Goal: Navigation & Orientation: Find specific page/section

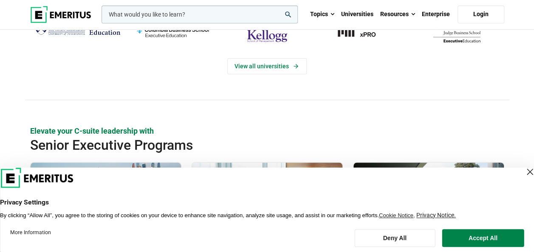
scroll to position [195, 0]
click at [485, 239] on button "Accept All" at bounding box center [483, 238] width 82 height 18
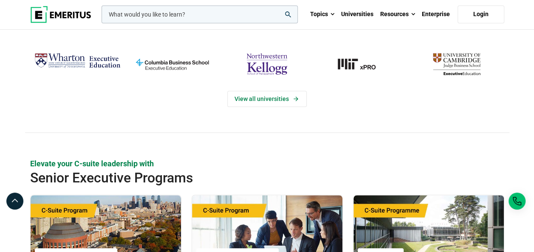
scroll to position [0, 0]
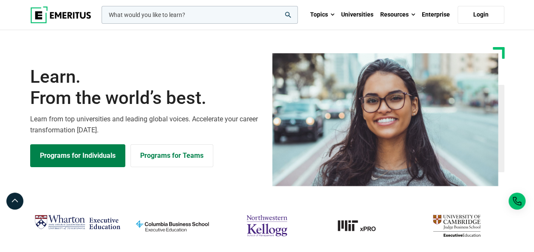
click at [53, 13] on img at bounding box center [60, 14] width 61 height 17
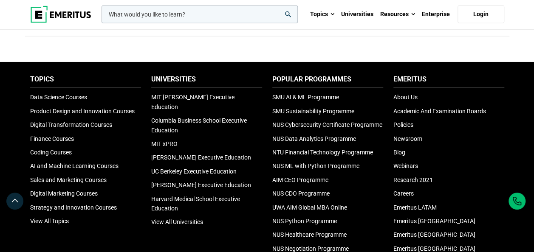
scroll to position [2785, 0]
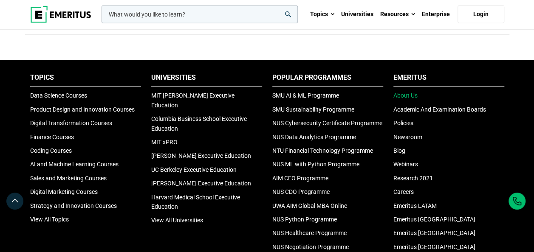
click at [407, 99] on link "About Us" at bounding box center [405, 95] width 24 height 7
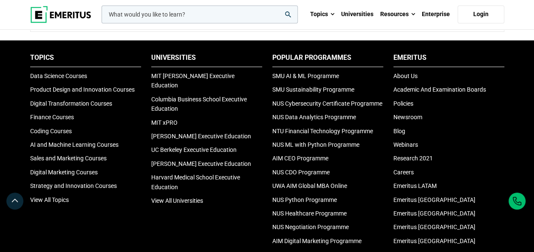
scroll to position [1786, 0]
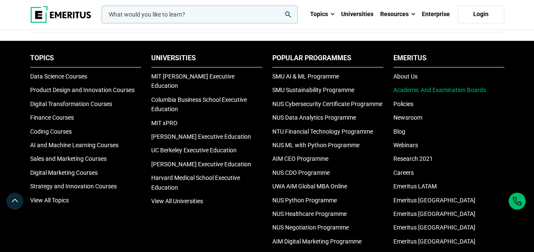
click at [421, 87] on link "Academic And Examination Boards" at bounding box center [439, 90] width 93 height 7
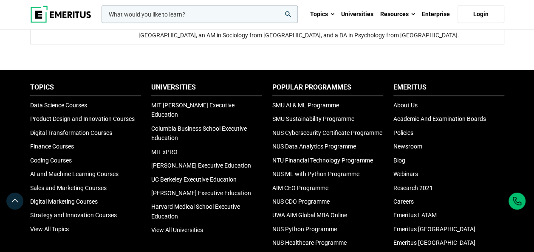
scroll to position [929, 0]
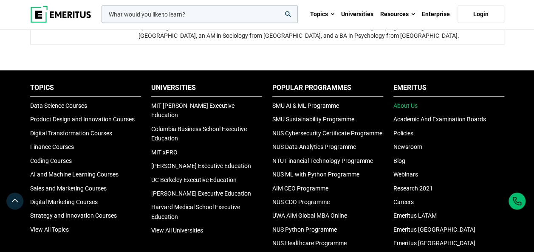
click at [409, 102] on link "About Us" at bounding box center [405, 105] width 24 height 7
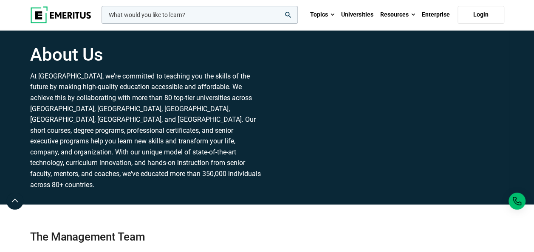
click at [187, 170] on p "At [GEOGRAPHIC_DATA], we're committed to teaching you the skills of the future …" at bounding box center [146, 131] width 232 height 120
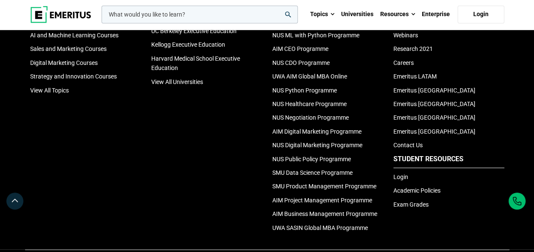
scroll to position [1891, 0]
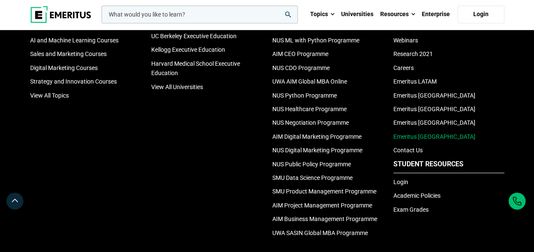
click at [415, 133] on link "Emeritus [GEOGRAPHIC_DATA]" at bounding box center [434, 136] width 82 height 7
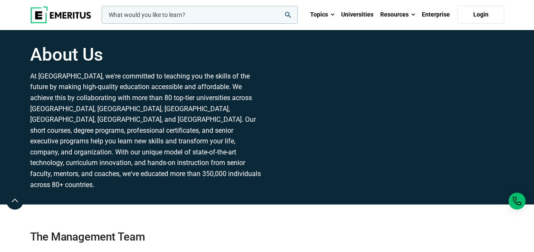
scroll to position [1786, 0]
